Goal: Use online tool/utility: Utilize a website feature to perform a specific function

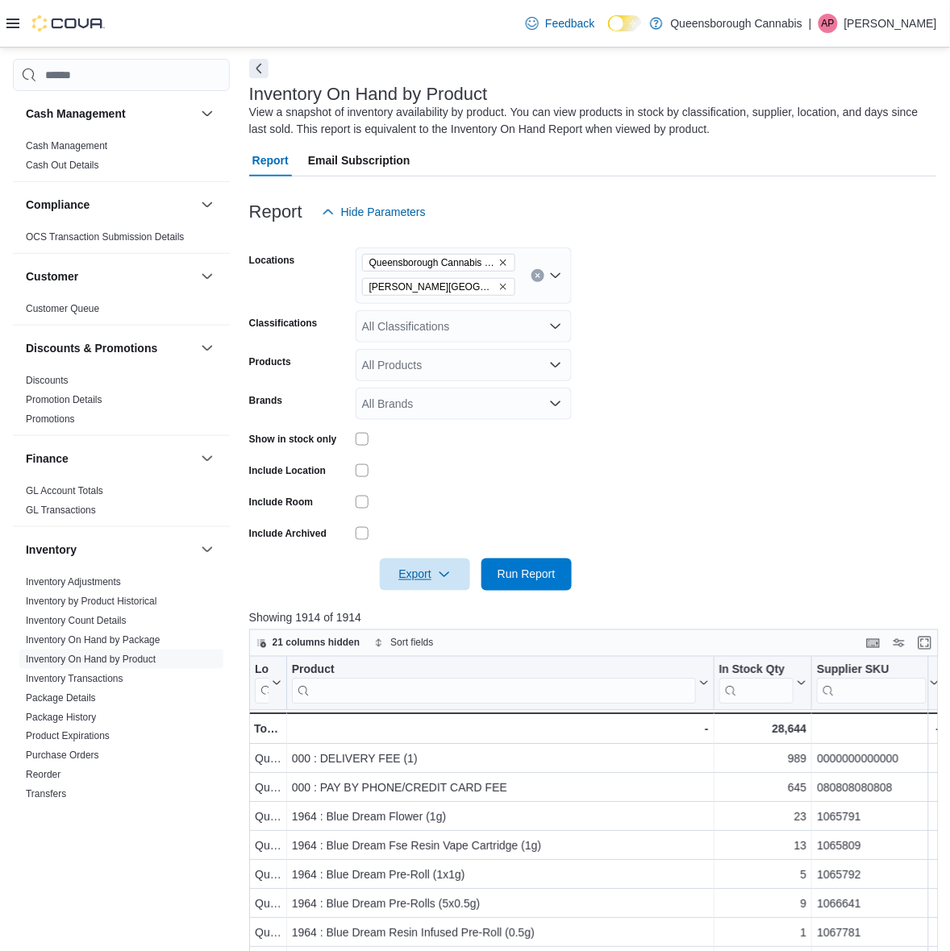
scroll to position [101, 0]
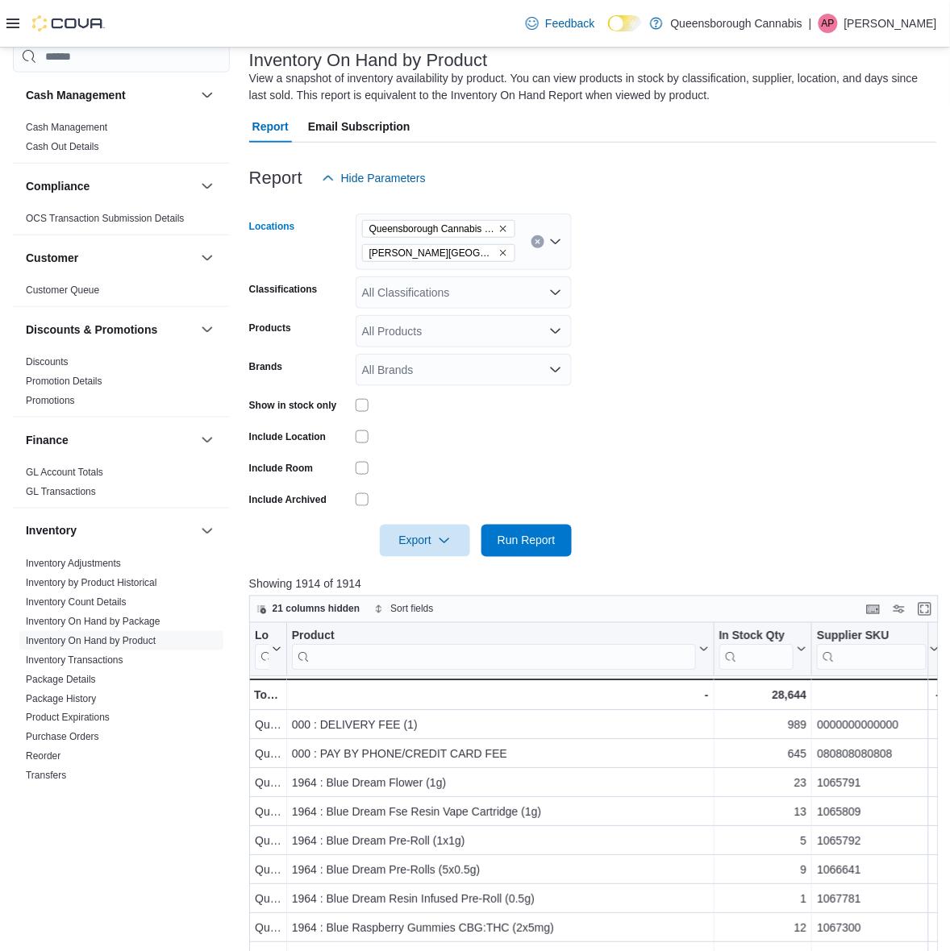
click at [498, 230] on icon "Remove Queensborough Cannabis Co from selection in this group" at bounding box center [503, 229] width 10 height 10
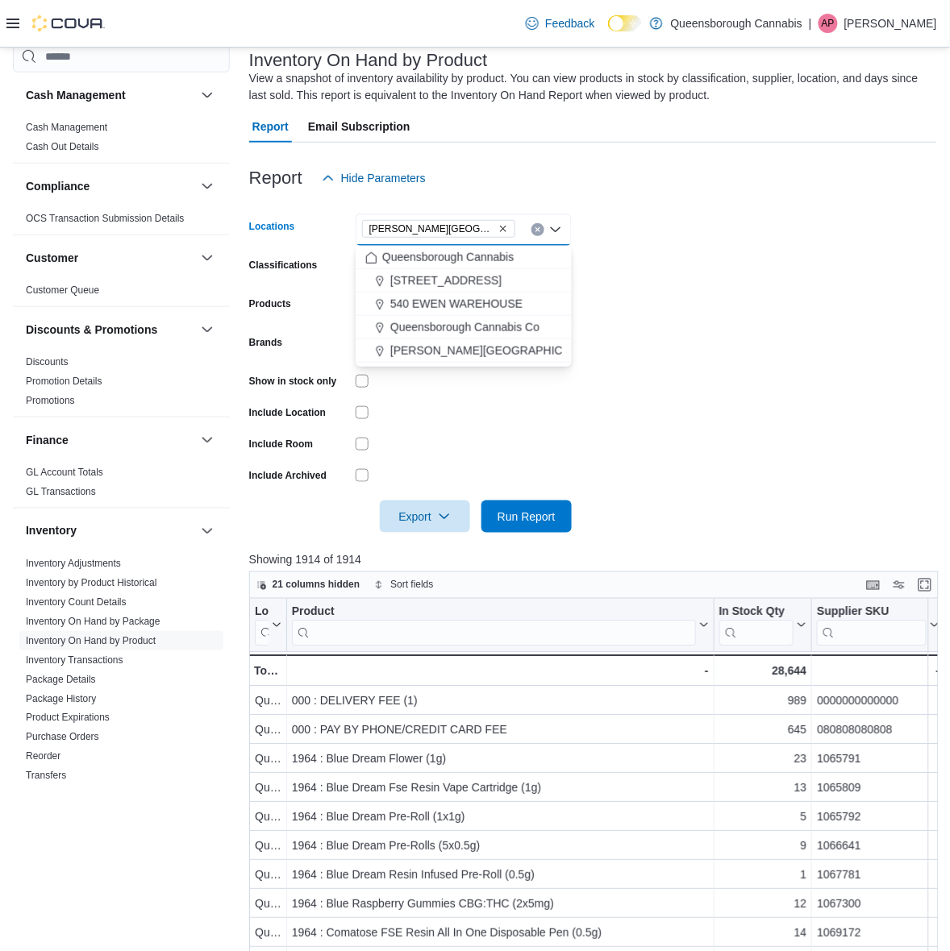
click at [738, 239] on form "Locations [PERSON_NAME][GEOGRAPHIC_DATA] Combo box. Selected. [PERSON_NAME][GEO…" at bounding box center [593, 363] width 688 height 339
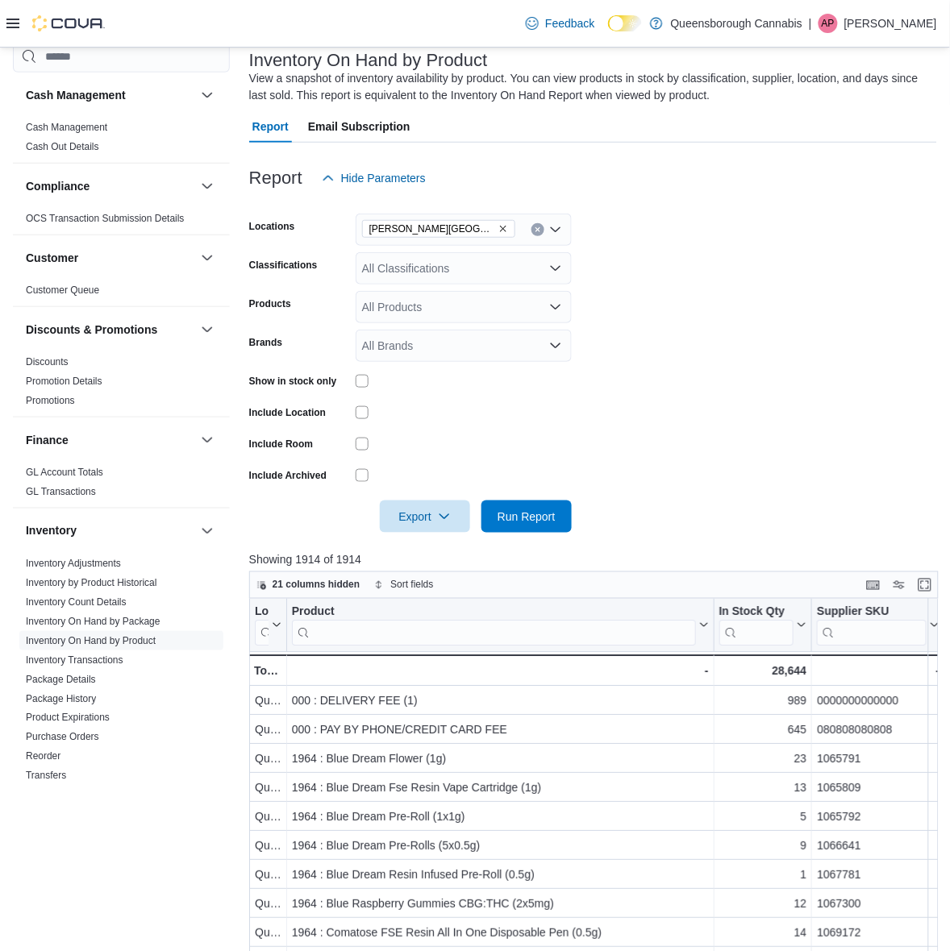
click at [484, 271] on div "All Classifications" at bounding box center [464, 268] width 216 height 32
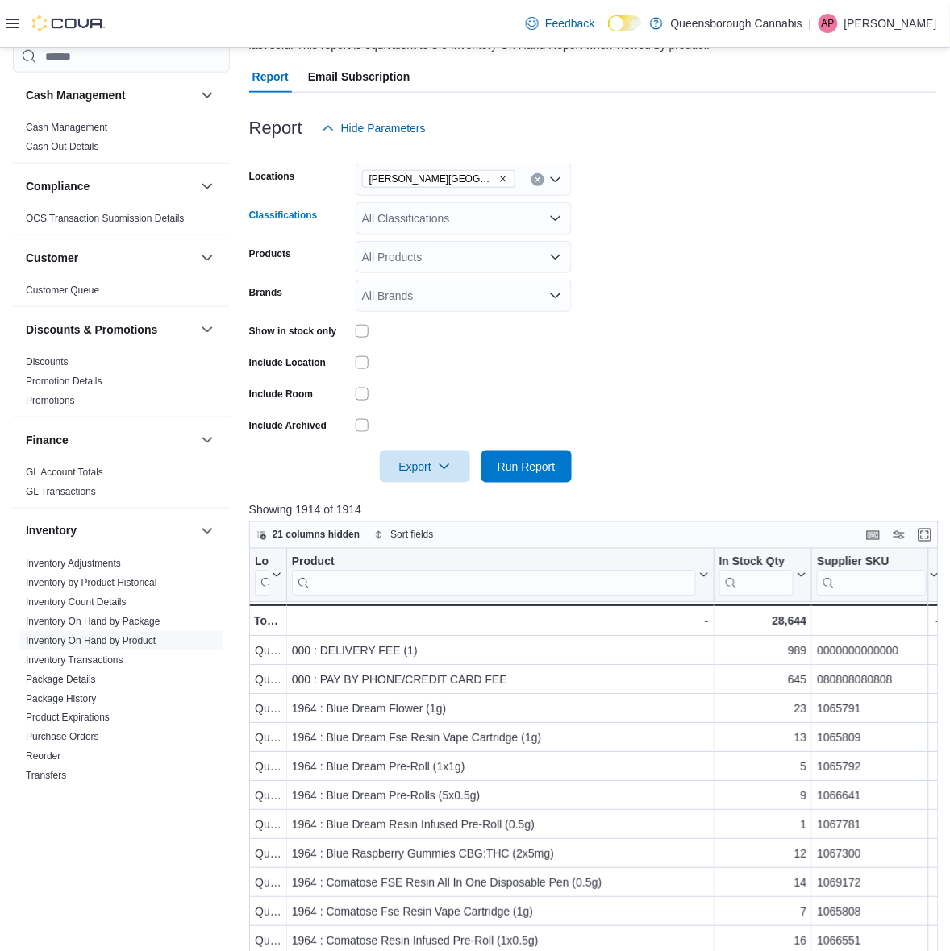
scroll to position [0, 0]
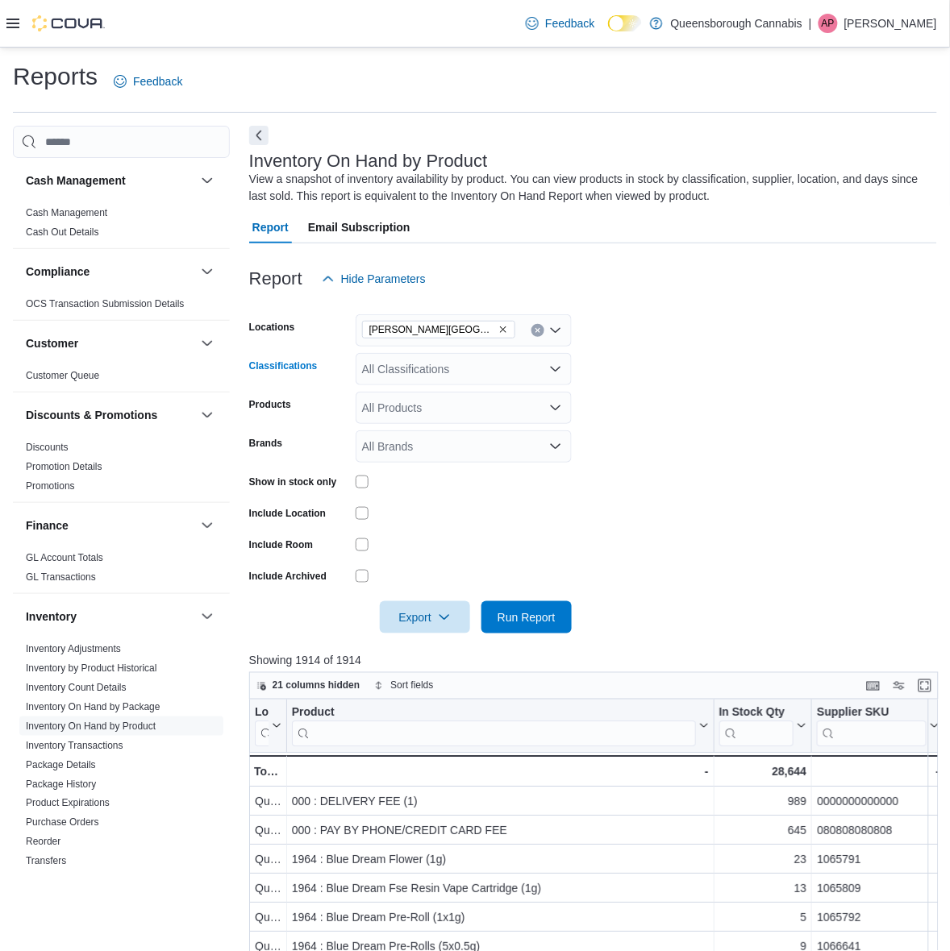
click at [433, 361] on div "All Classifications Combo box. Selected. Combo box input. All Classifications. …" at bounding box center [464, 369] width 216 height 32
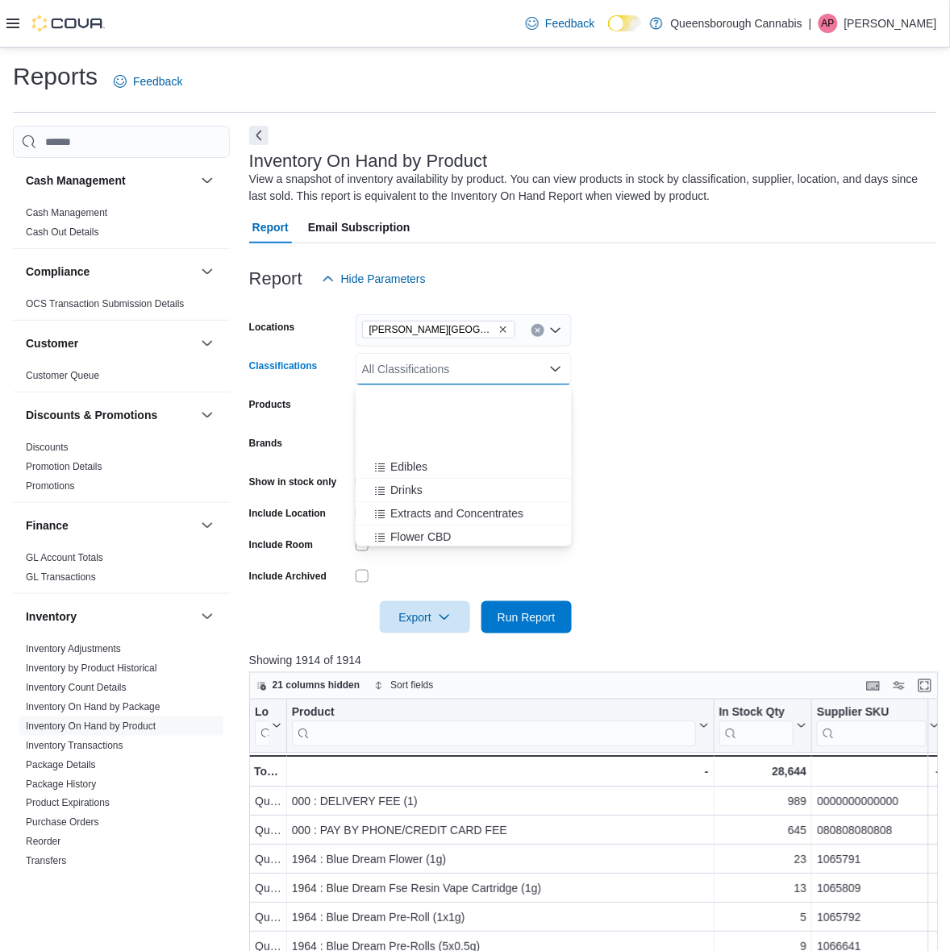
scroll to position [202, 0]
click at [437, 460] on span "Pre-roll CBD" at bounding box center [422, 452] width 64 height 16
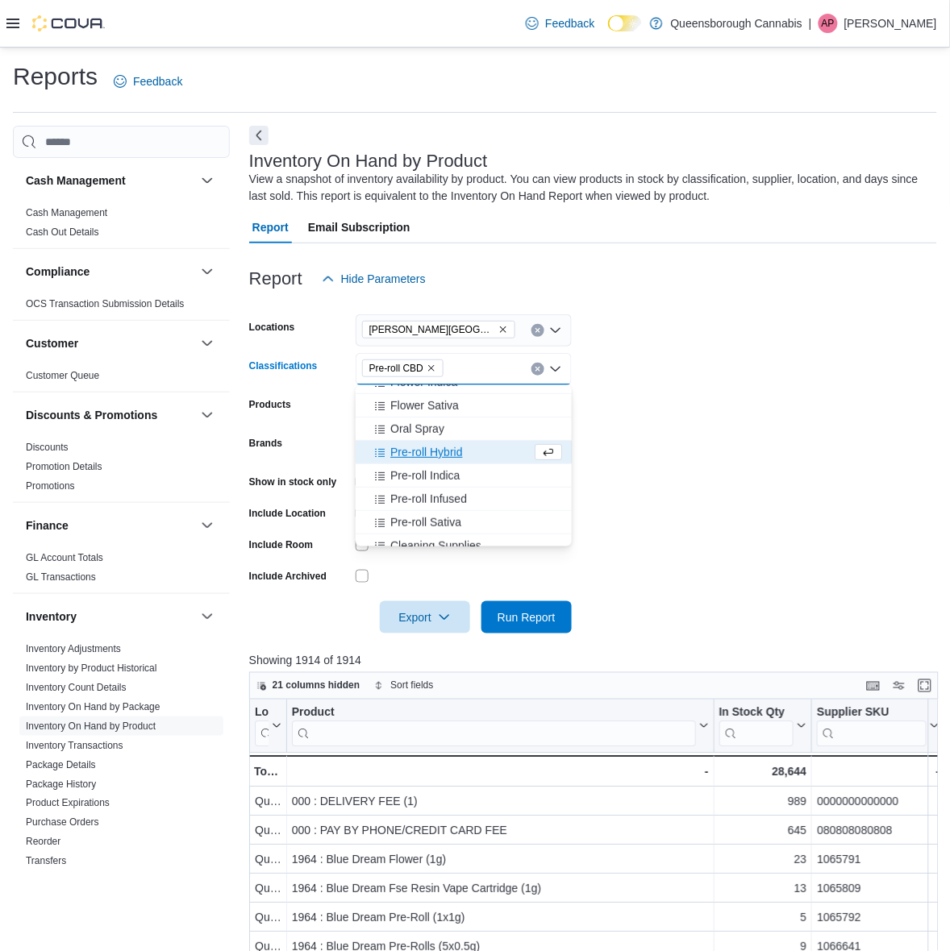
click at [437, 460] on span "Pre-roll Hybrid" at bounding box center [426, 452] width 72 height 16
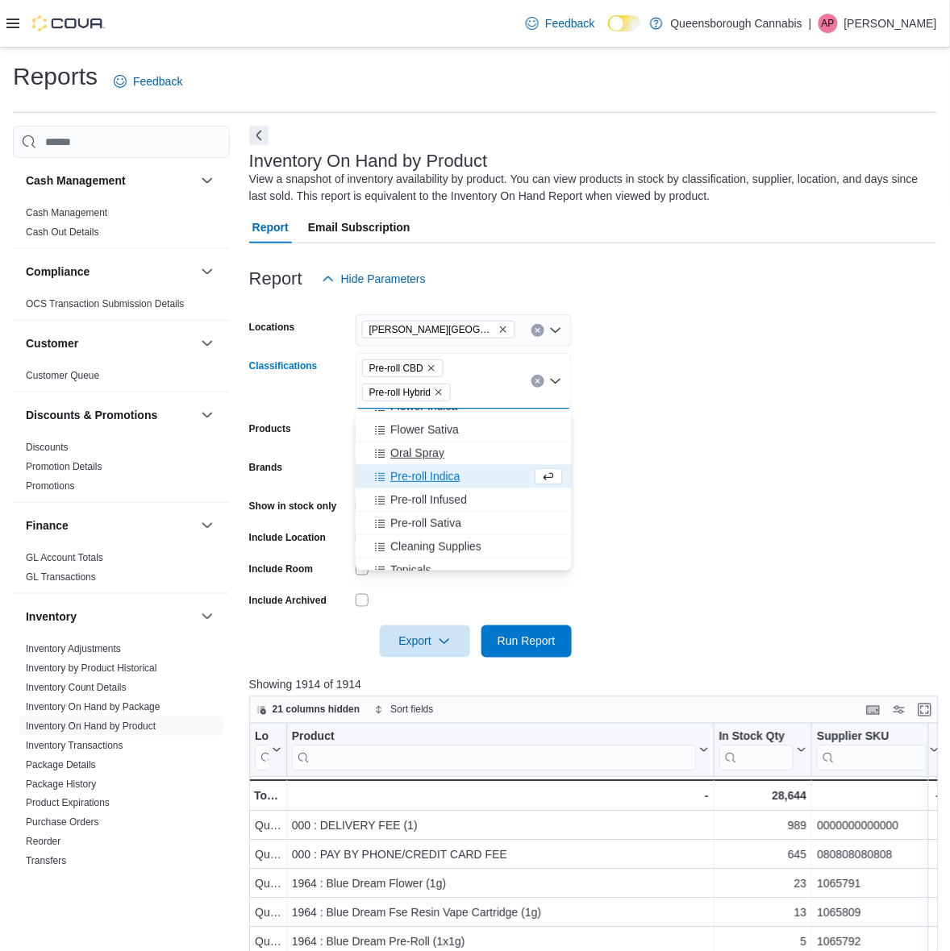
click at [438, 472] on span "Pre-roll Indica" at bounding box center [424, 476] width 69 height 16
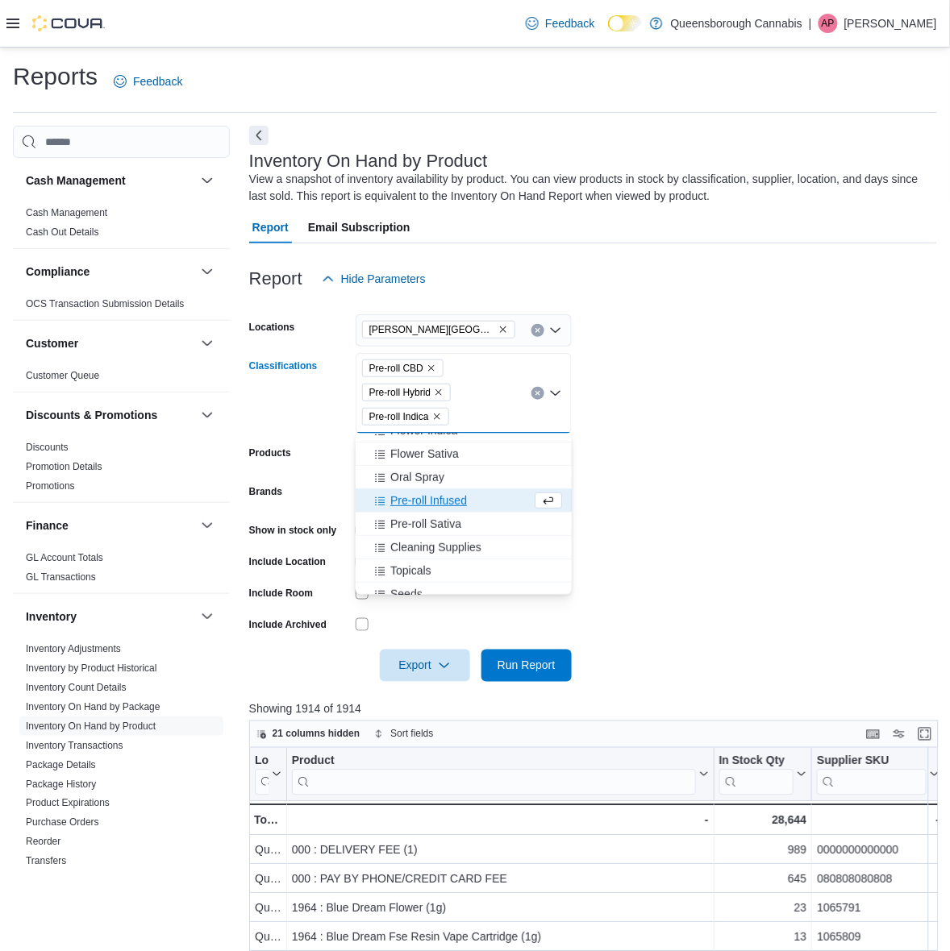
click at [456, 498] on span "Pre-roll Infused" at bounding box center [428, 501] width 77 height 16
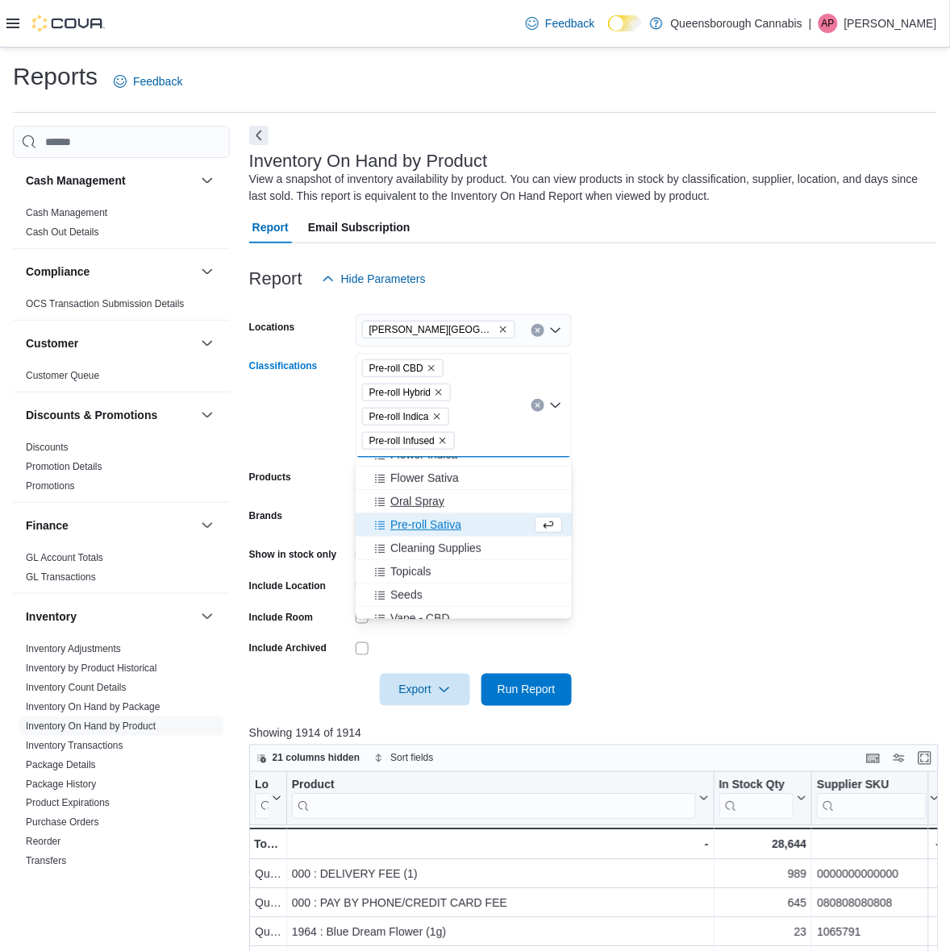
click at [468, 523] on div "Pre-roll Sativa" at bounding box center [448, 525] width 166 height 16
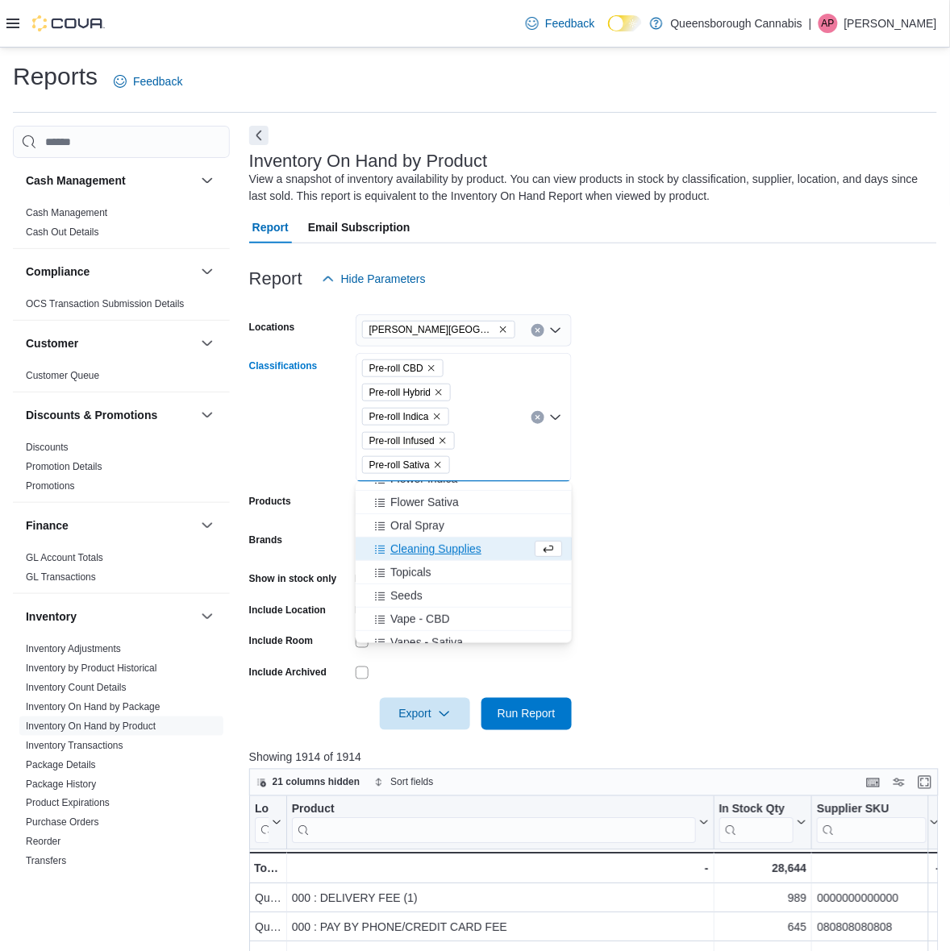
click at [666, 411] on form "Locations [PERSON_NAME] 72 Centre Classifications Pre-roll CBD Pre-roll Hybrid …" at bounding box center [593, 512] width 688 height 435
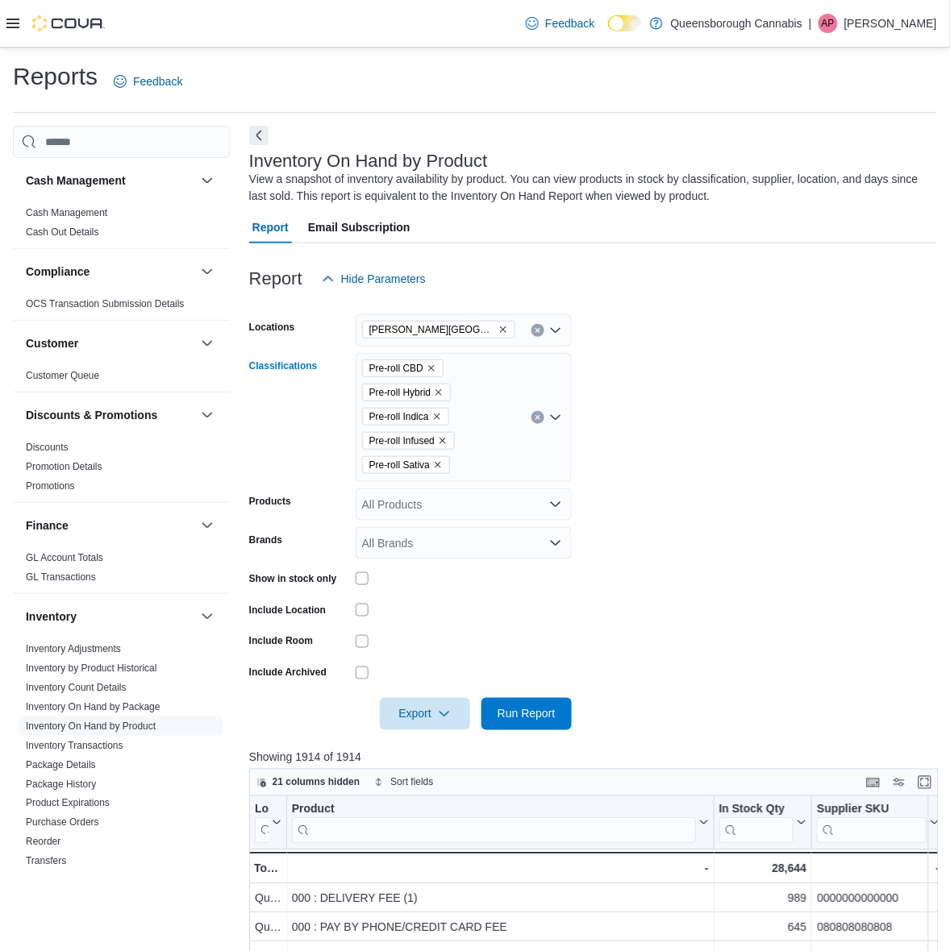
click at [448, 439] on icon "Remove Pre-roll Infused from selection in this group" at bounding box center [443, 441] width 10 height 10
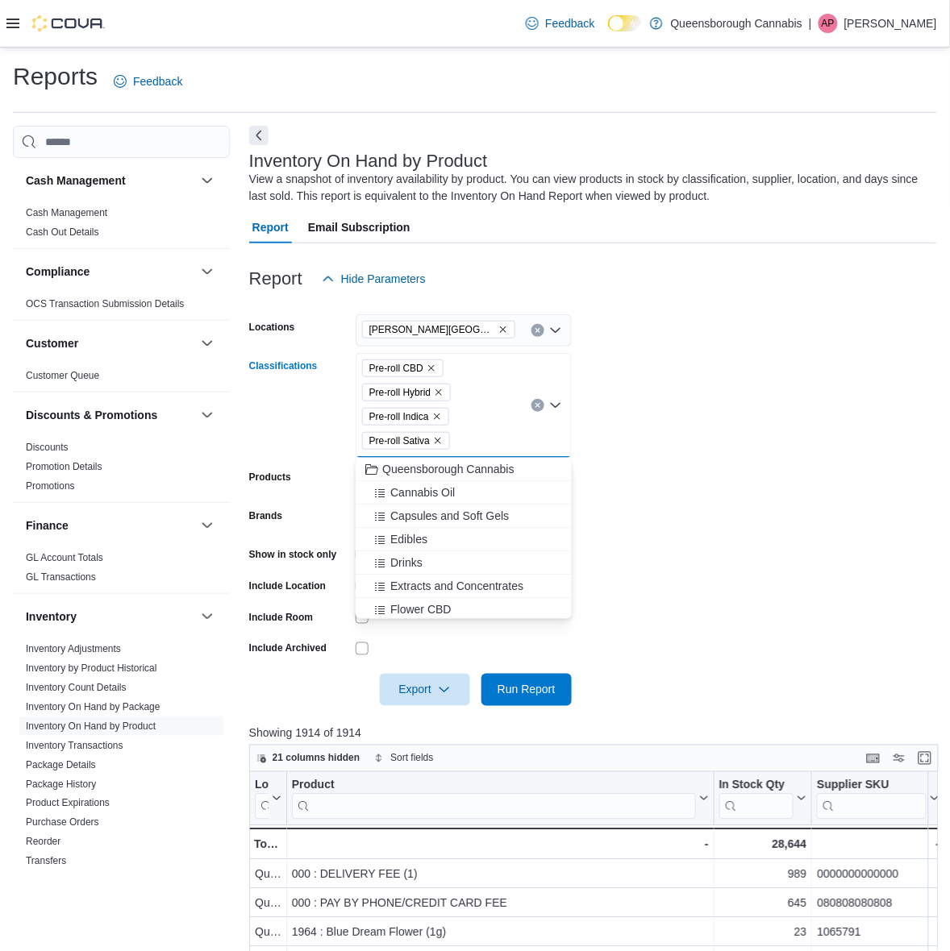
click at [651, 457] on form "Locations [PERSON_NAME] 72 Centre Classifications Pre-roll CBD Pre-roll Hybrid …" at bounding box center [593, 500] width 688 height 411
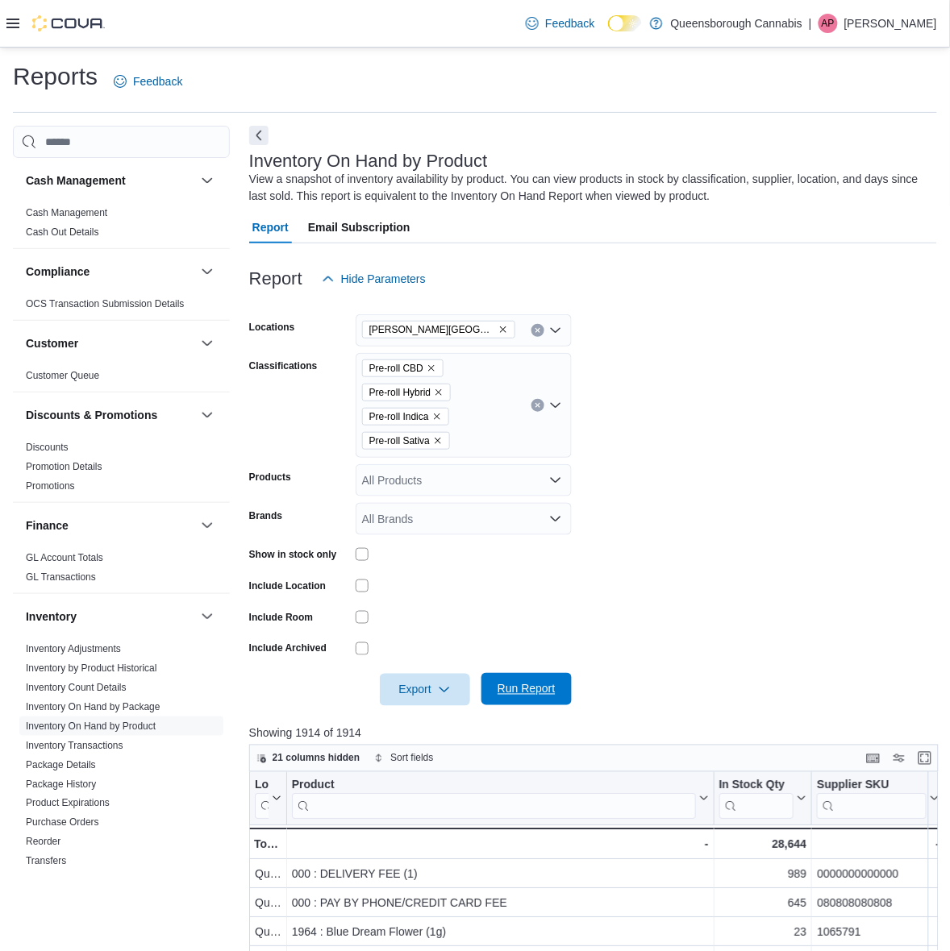
click at [514, 681] on span "Run Report" at bounding box center [526, 689] width 71 height 32
click at [434, 683] on span "Export" at bounding box center [424, 689] width 71 height 32
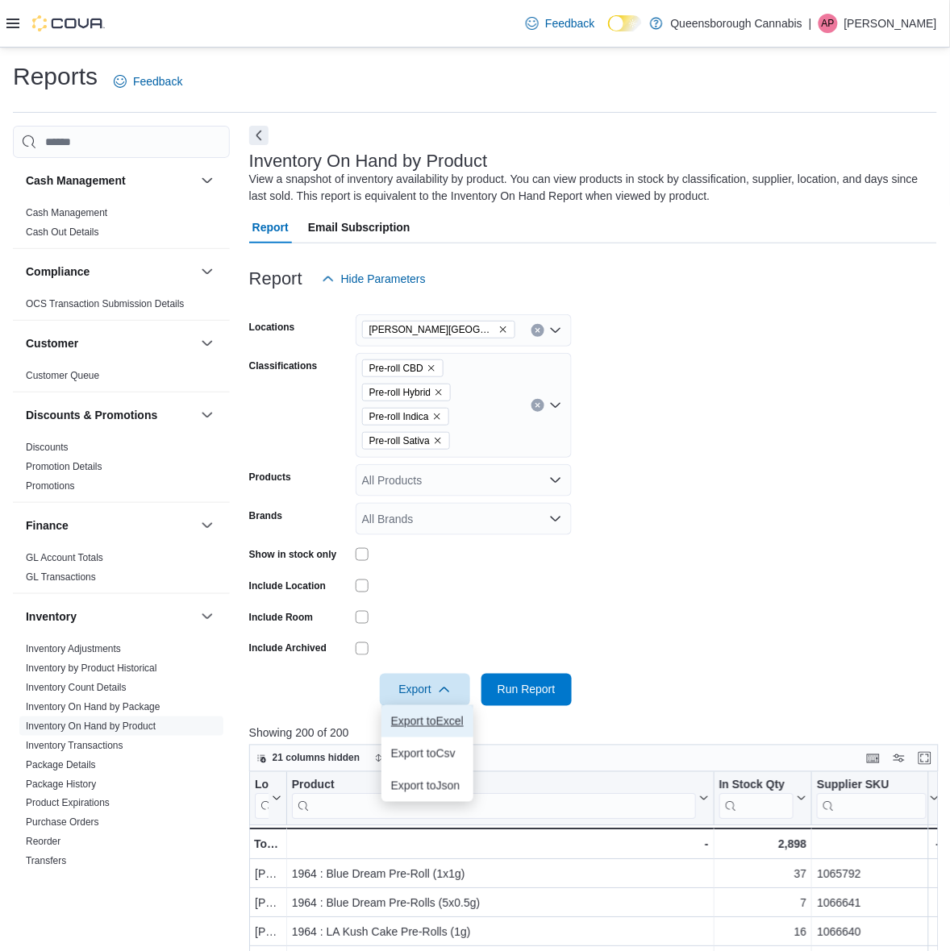
click at [440, 722] on span "Export to Excel" at bounding box center [427, 721] width 73 height 13
click at [751, 464] on form "Locations [PERSON_NAME] 72 Centre Classifications Pre-roll CBD Pre-roll Hybrid …" at bounding box center [593, 500] width 688 height 411
click at [535, 402] on icon "Clear input" at bounding box center [538, 405] width 6 height 6
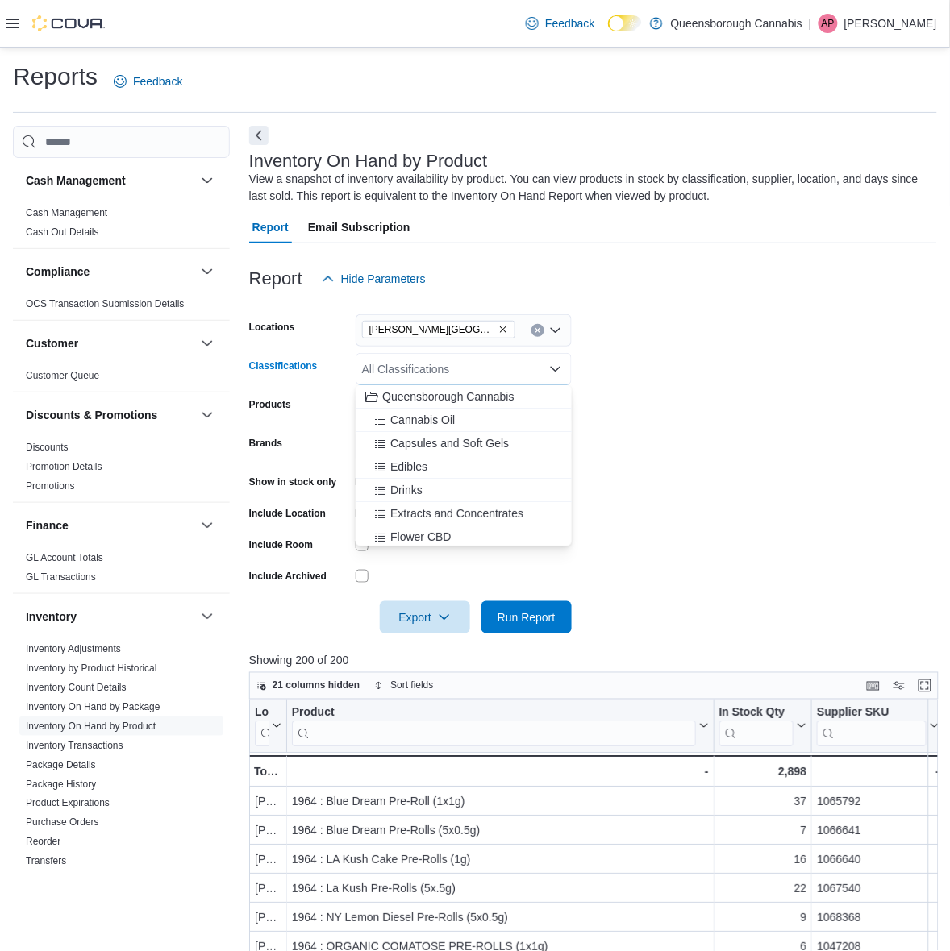
click at [768, 402] on form "Locations [PERSON_NAME] 72 Centre Classifications All Classifications Combo box…" at bounding box center [593, 464] width 688 height 339
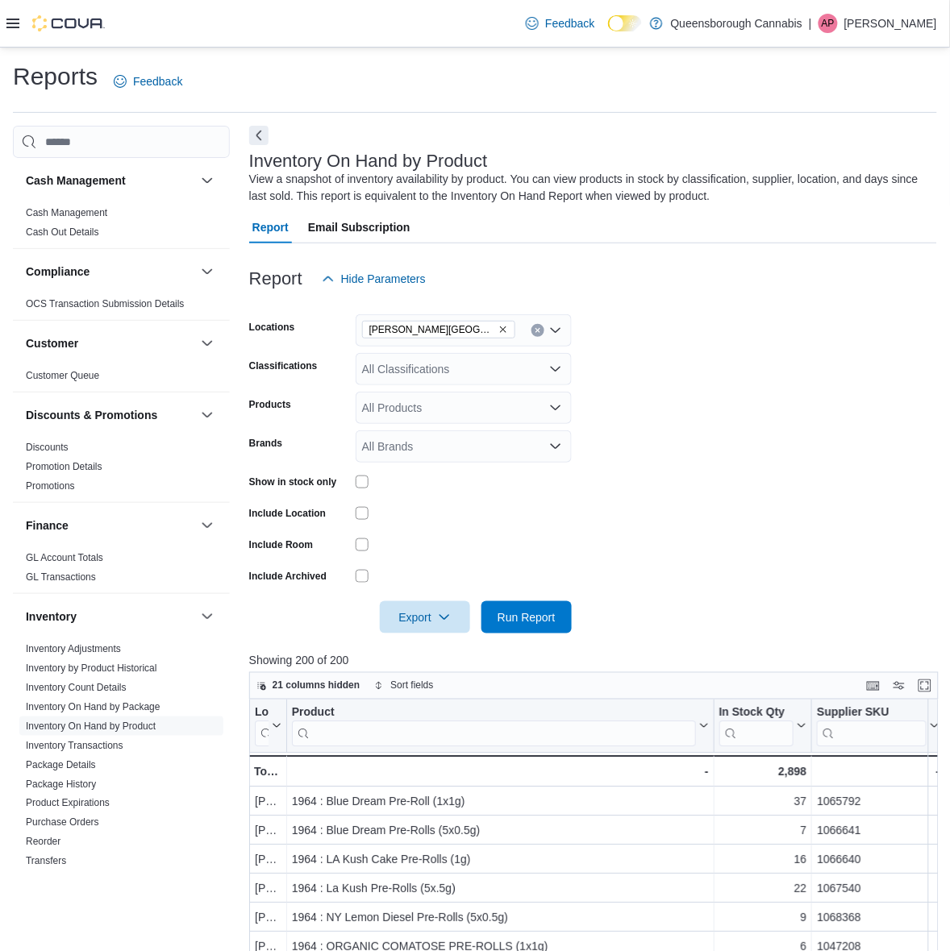
click at [441, 372] on div "All Classifications" at bounding box center [464, 369] width 216 height 32
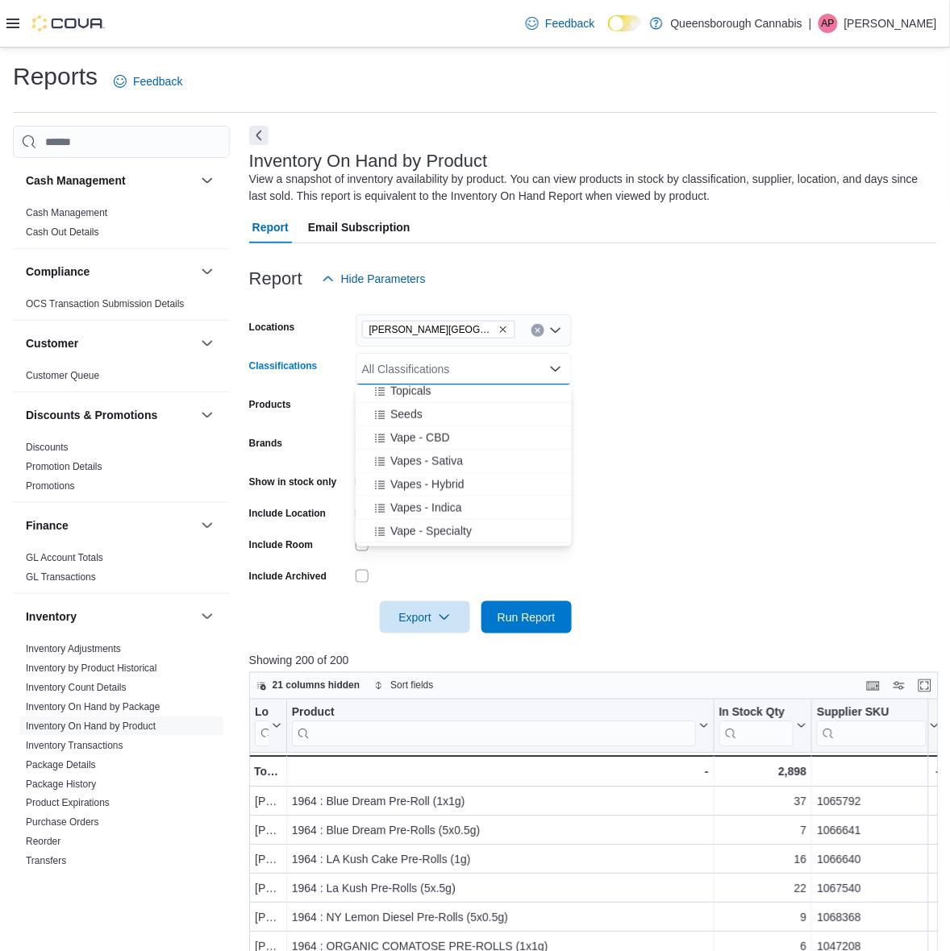
scroll to position [504, 0]
click at [488, 450] on div "Accessories" at bounding box center [463, 454] width 197 height 16
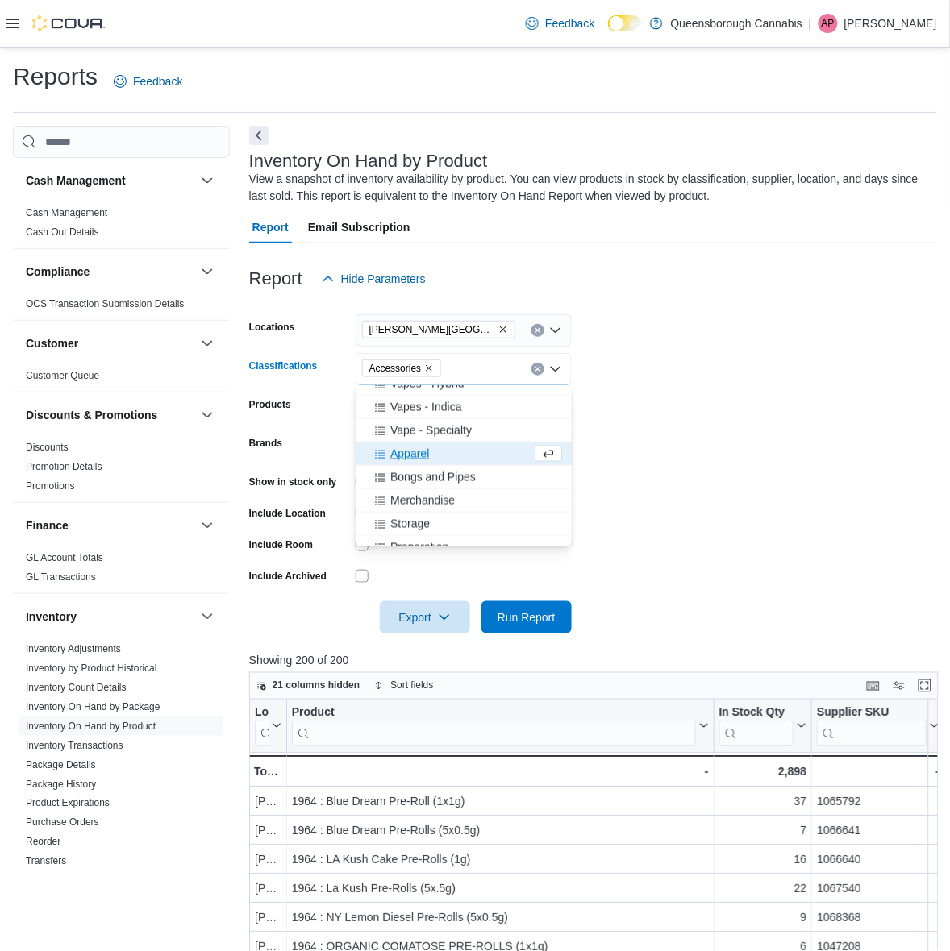
click at [484, 477] on div "Bongs and Pipes" at bounding box center [463, 477] width 197 height 16
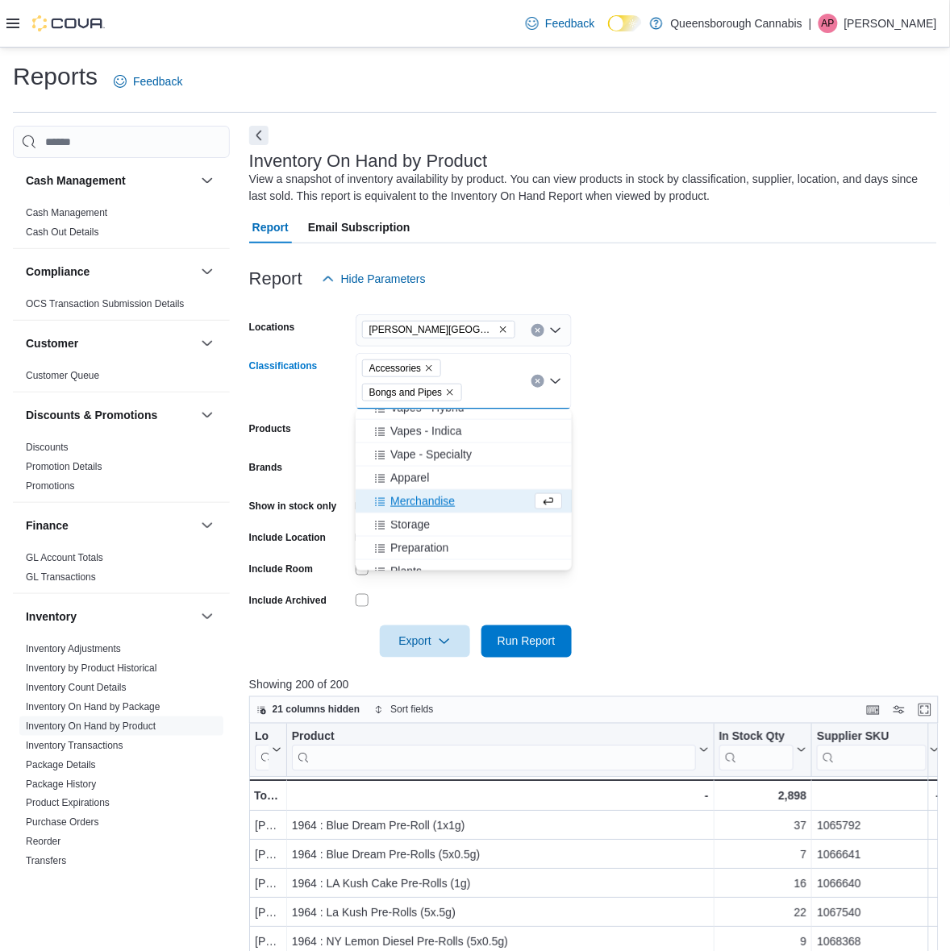
click at [468, 498] on div "Merchandise" at bounding box center [448, 501] width 166 height 16
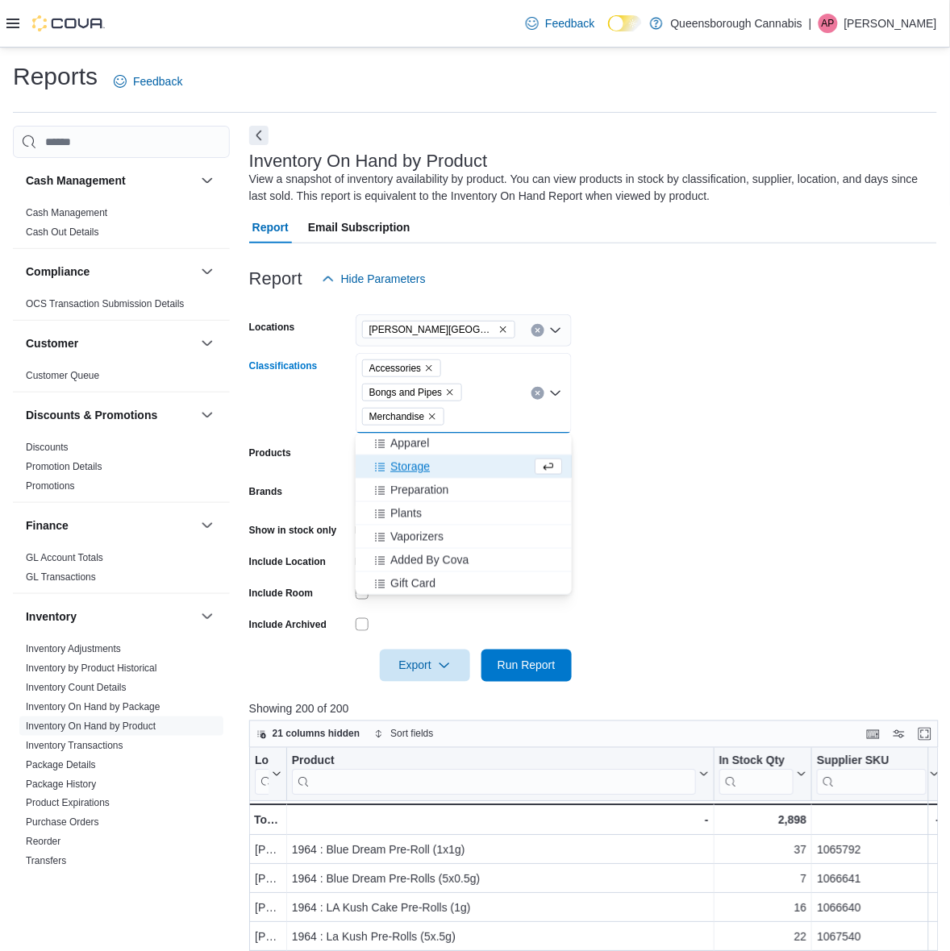
click at [453, 469] on div "Storage" at bounding box center [448, 467] width 166 height 16
click at [472, 486] on div "Preparation" at bounding box center [448, 489] width 166 height 16
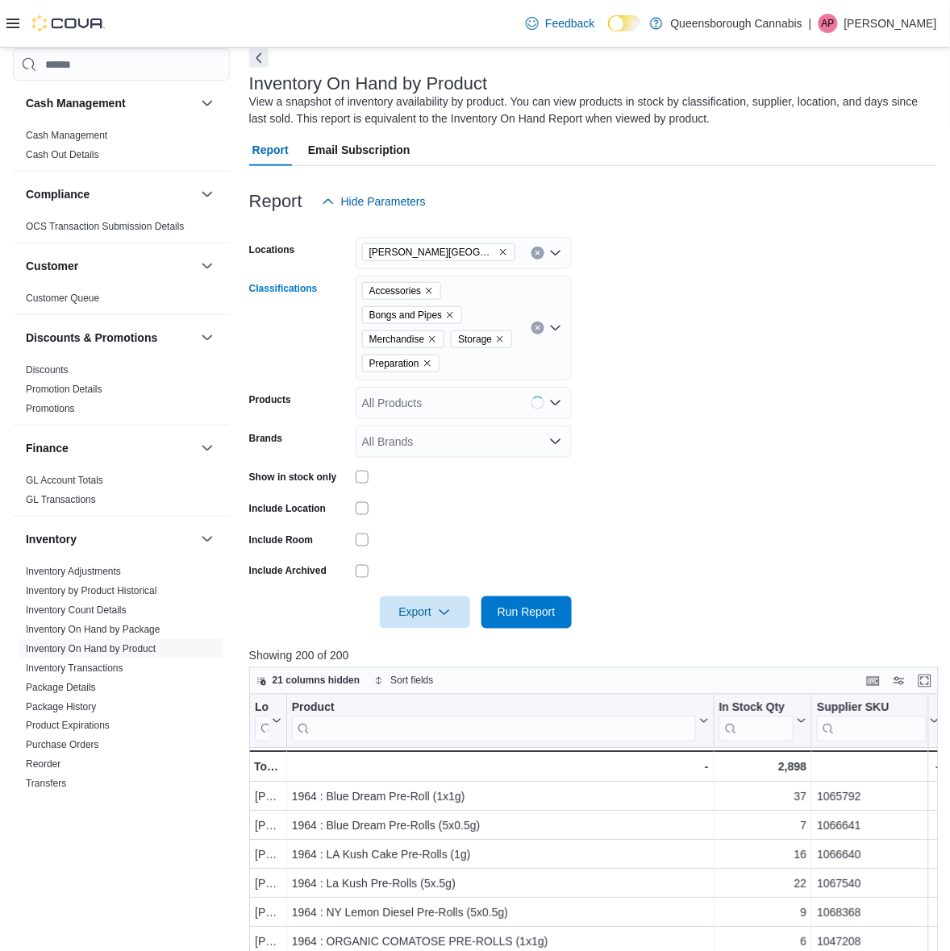
scroll to position [101, 0]
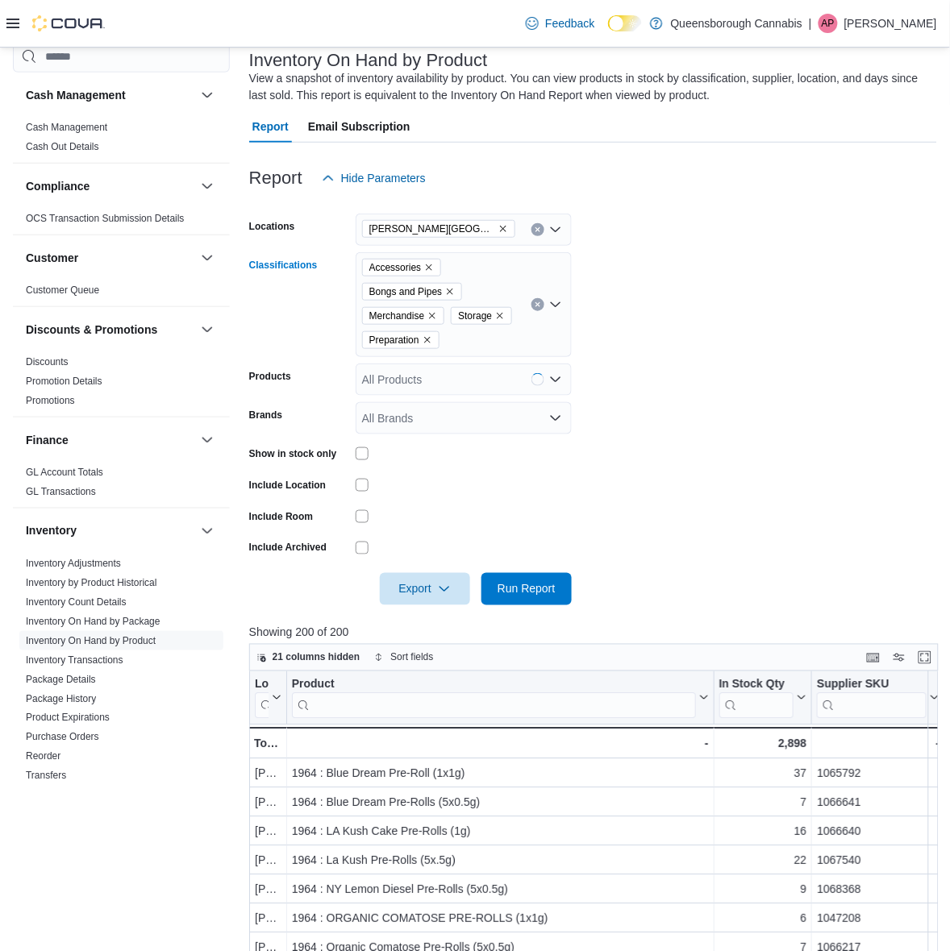
click at [457, 343] on div "Accessories Bongs and Pipes Merchandise Storage Preparation" at bounding box center [464, 304] width 216 height 105
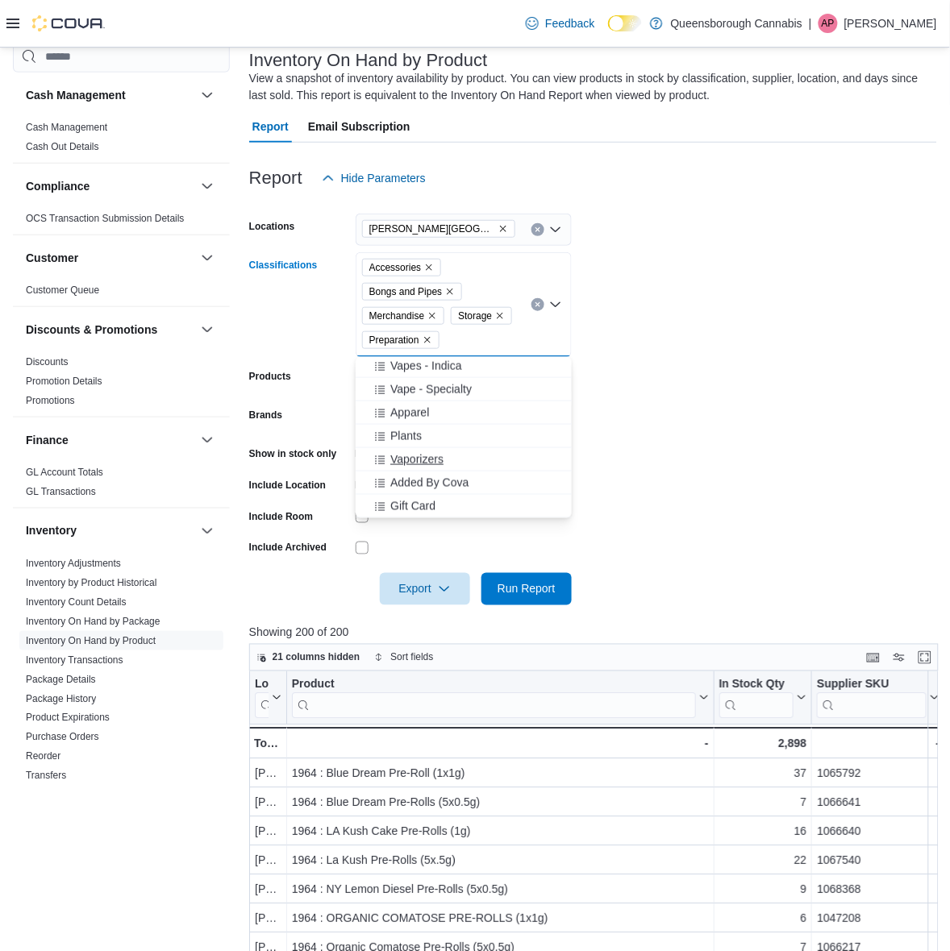
click at [460, 457] on div "Vaporizers" at bounding box center [463, 460] width 197 height 16
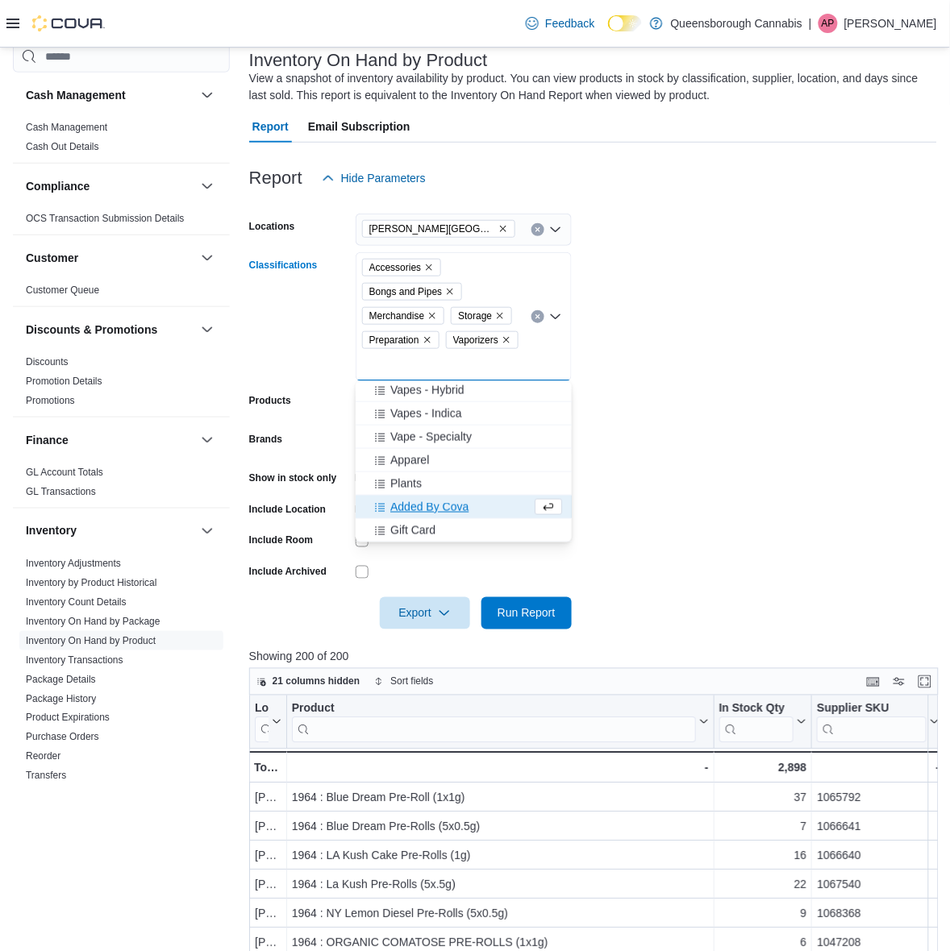
scroll to position [493, 0]
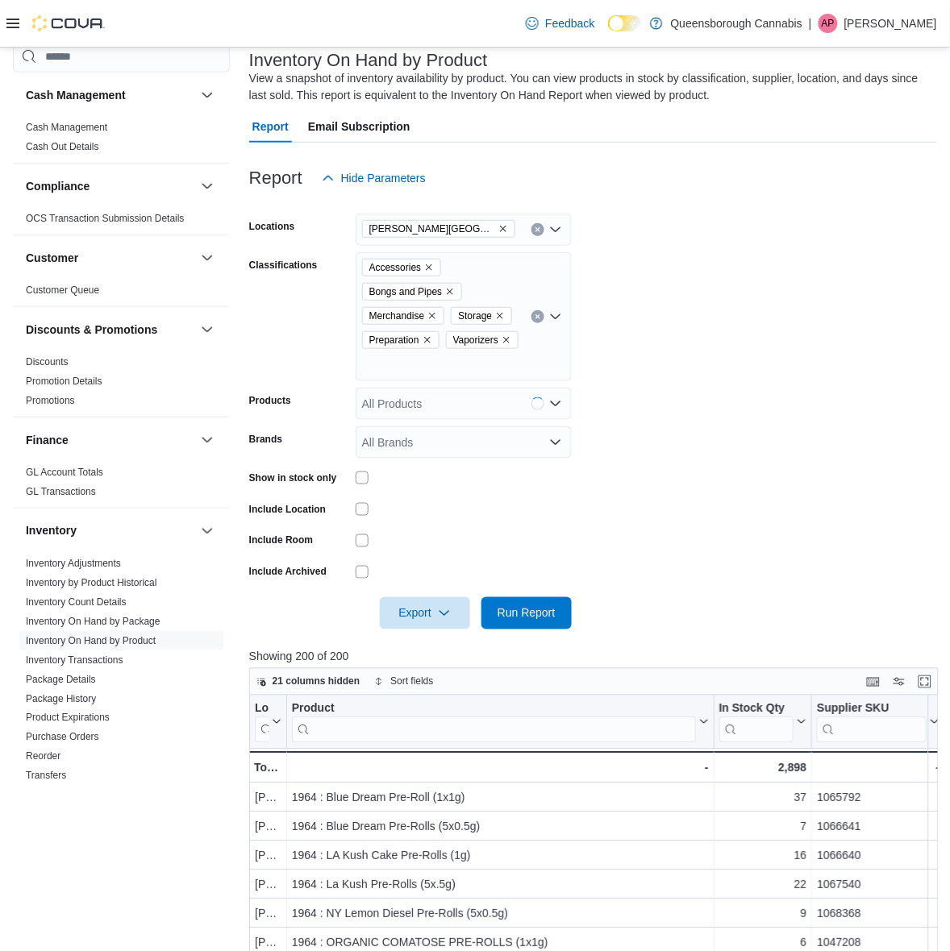
click at [643, 465] on form "Locations [PERSON_NAME] 72 Centre Classifications Accessories Bongs and Pipes M…" at bounding box center [593, 411] width 688 height 435
click at [530, 606] on span "Run Report" at bounding box center [527, 613] width 58 height 16
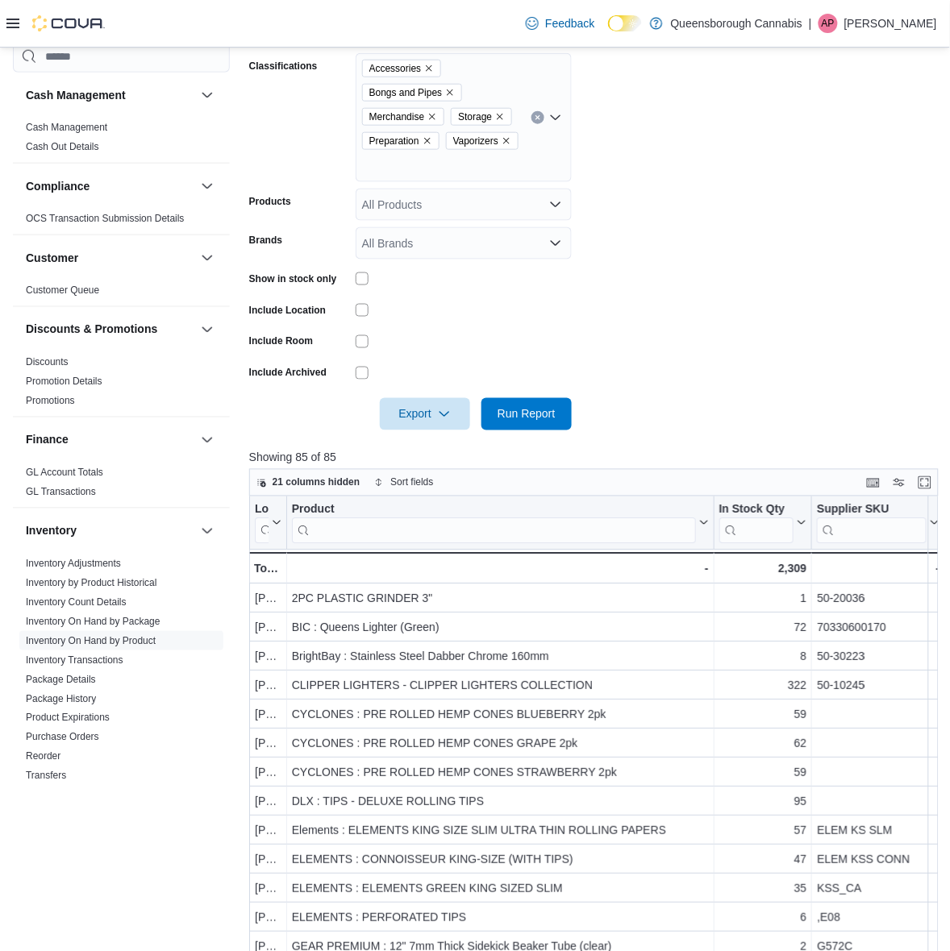
scroll to position [302, 0]
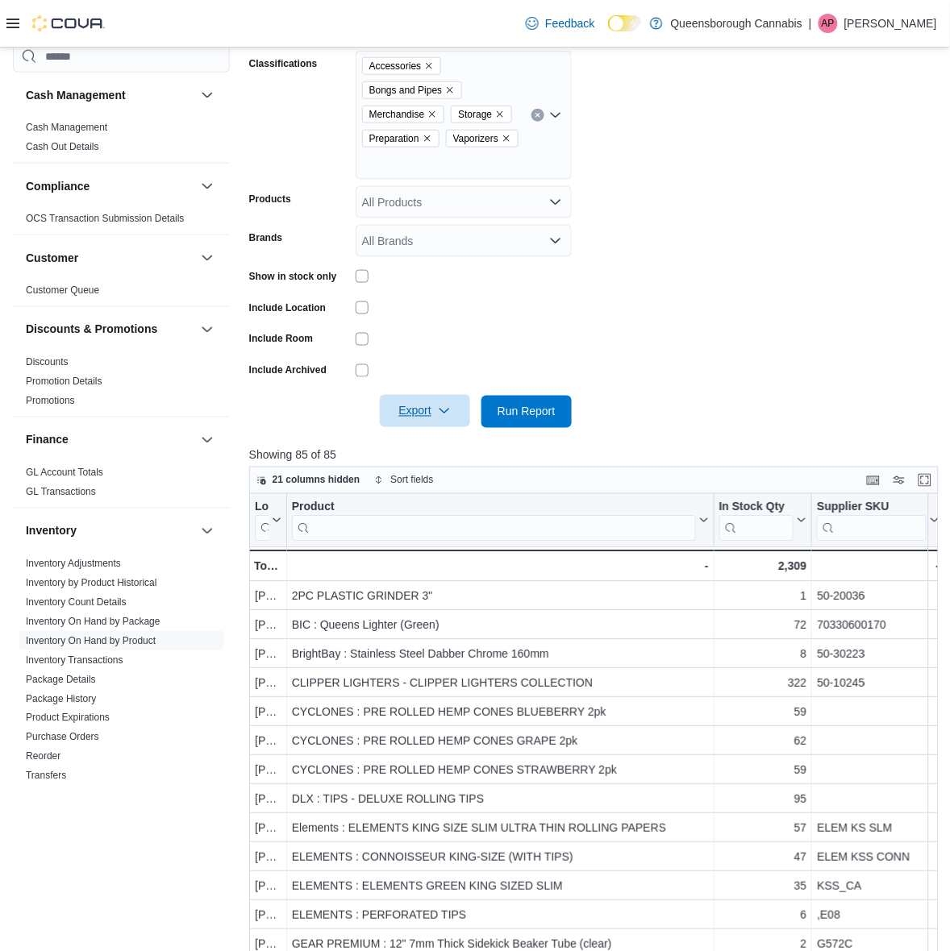
click at [468, 416] on button "Export" at bounding box center [425, 411] width 90 height 32
click at [448, 440] on span "Export to Excel" at bounding box center [427, 443] width 73 height 13
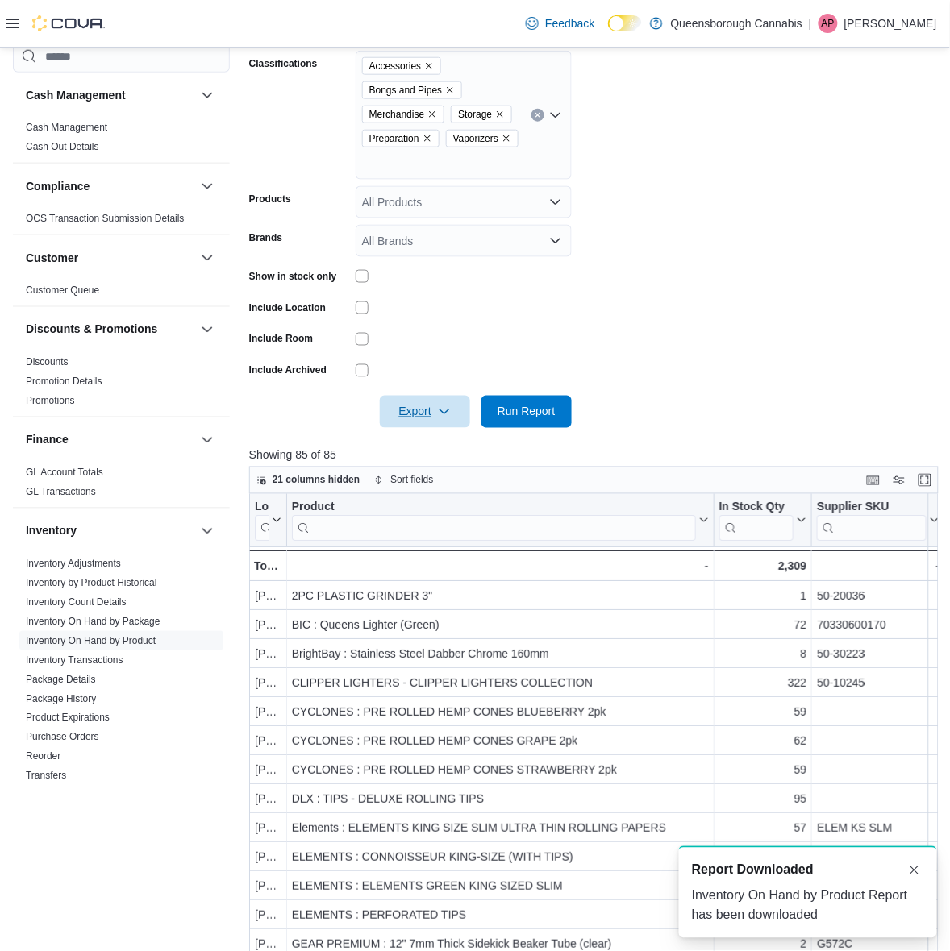
scroll to position [0, 0]
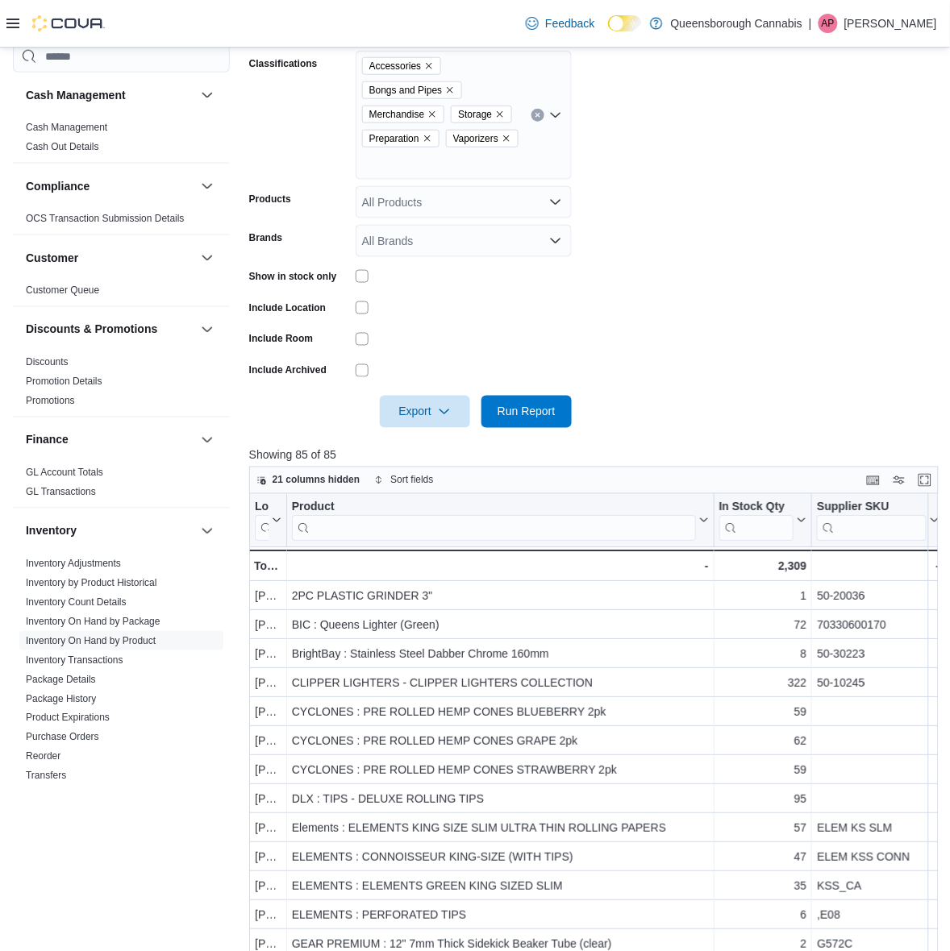
click at [764, 279] on form "Locations [PERSON_NAME] 72 Centre Classifications Accessories Bongs and Pipes M…" at bounding box center [593, 210] width 688 height 435
